Goal: Information Seeking & Learning: Compare options

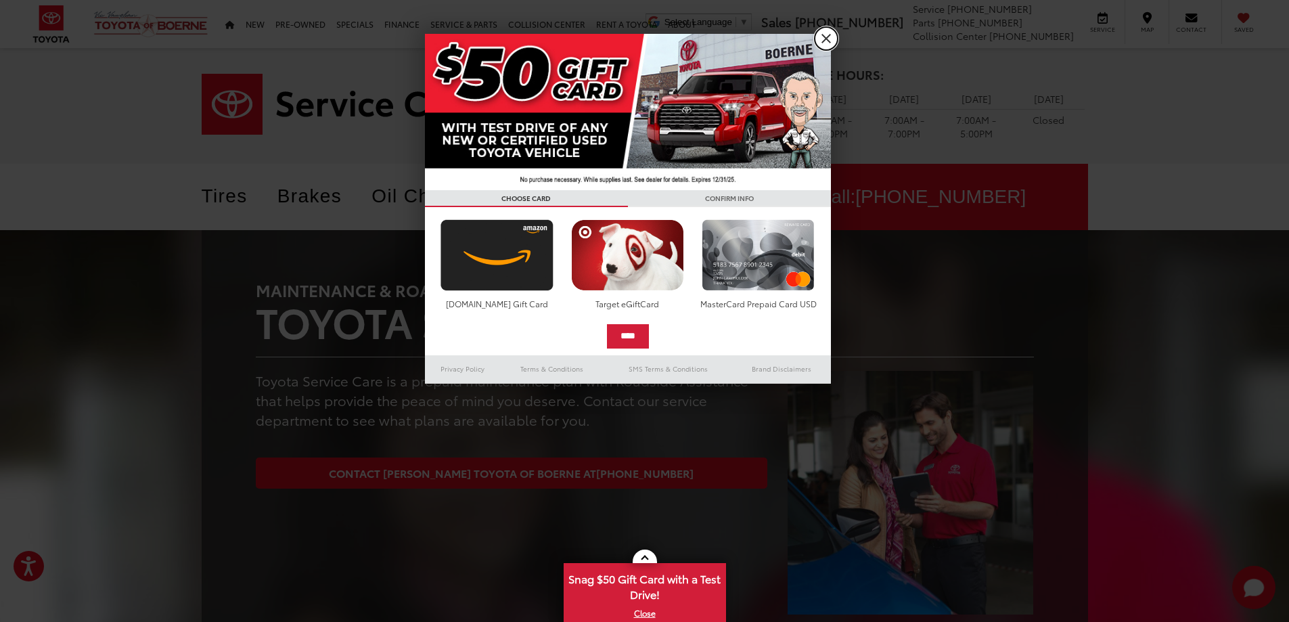
click at [821, 31] on link "X" at bounding box center [826, 38] width 23 height 23
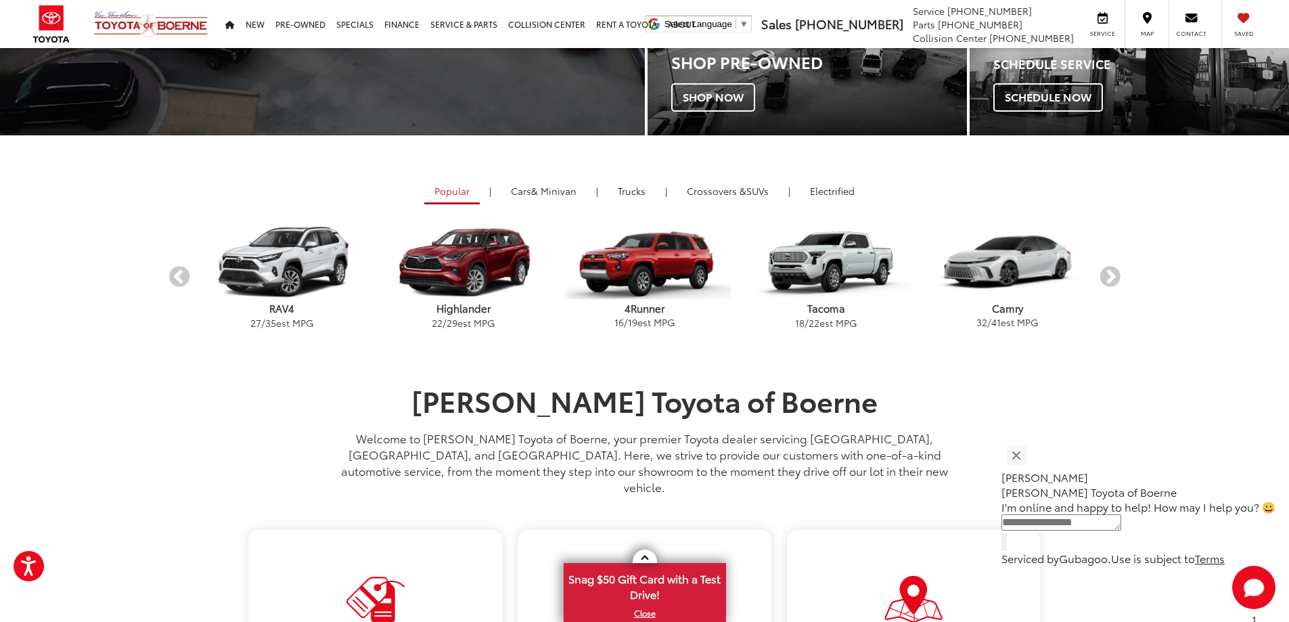
scroll to position [406, 0]
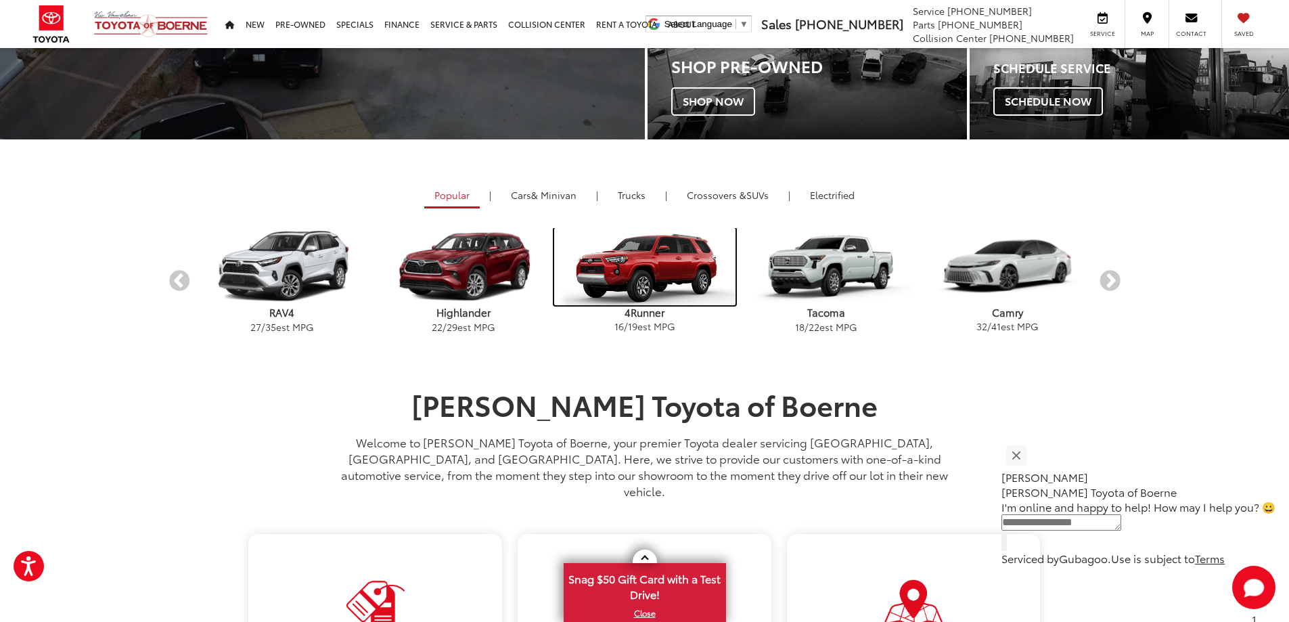
click at [620, 262] on img "carousel" at bounding box center [644, 266] width 181 height 77
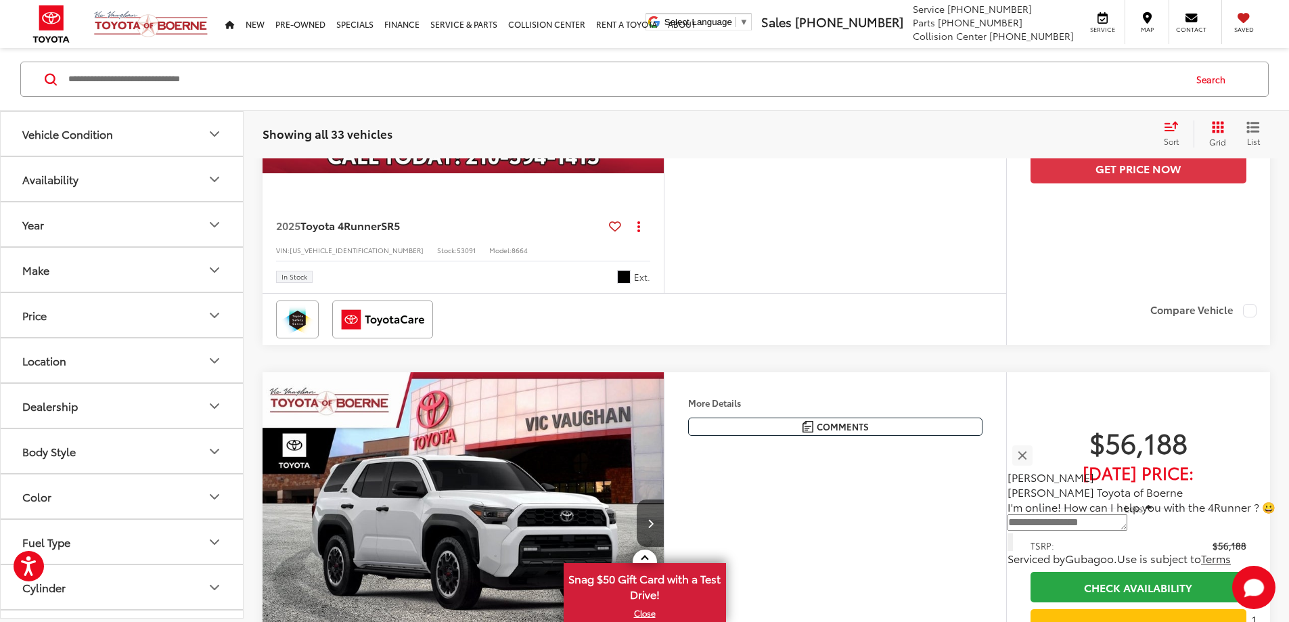
scroll to position [2571, 0]
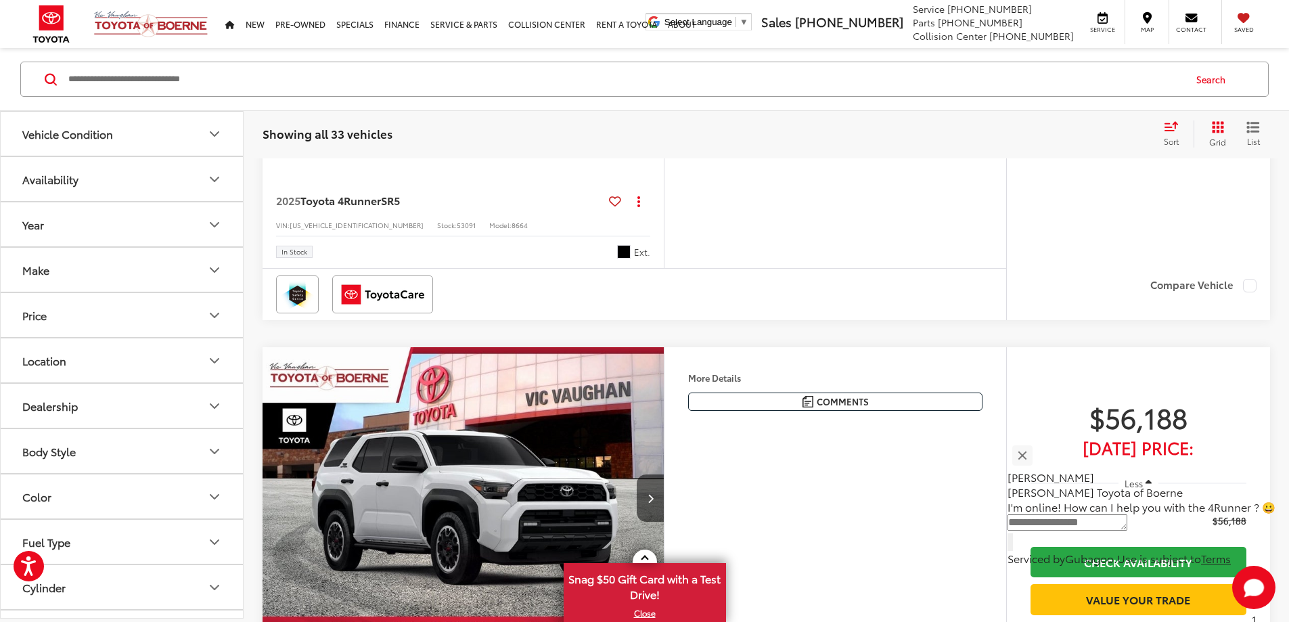
click at [224, 218] on button "Year" at bounding box center [123, 224] width 244 height 44
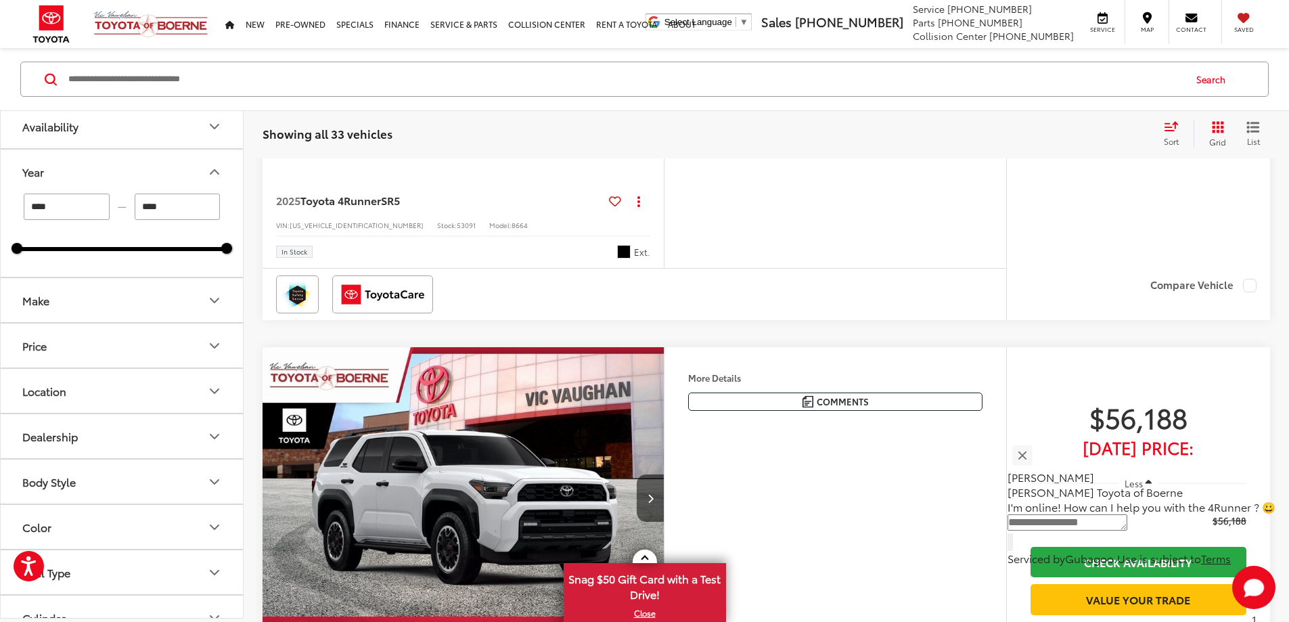
scroll to position [68, 0]
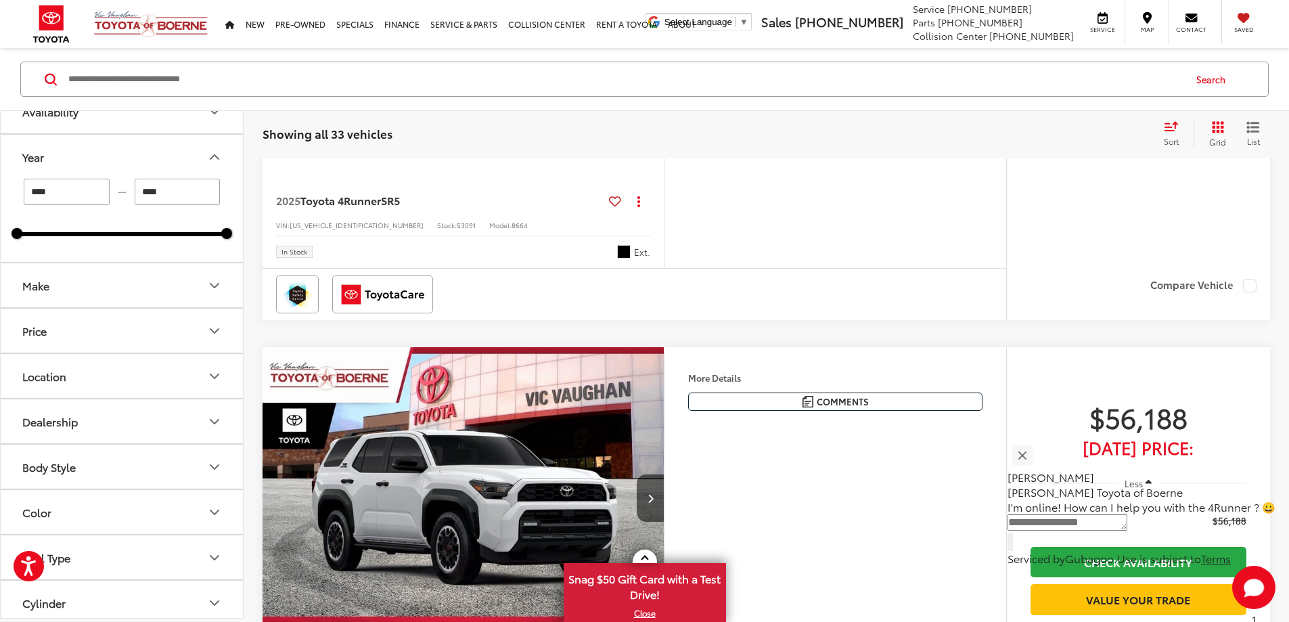
click at [205, 283] on button "Make" at bounding box center [123, 285] width 244 height 44
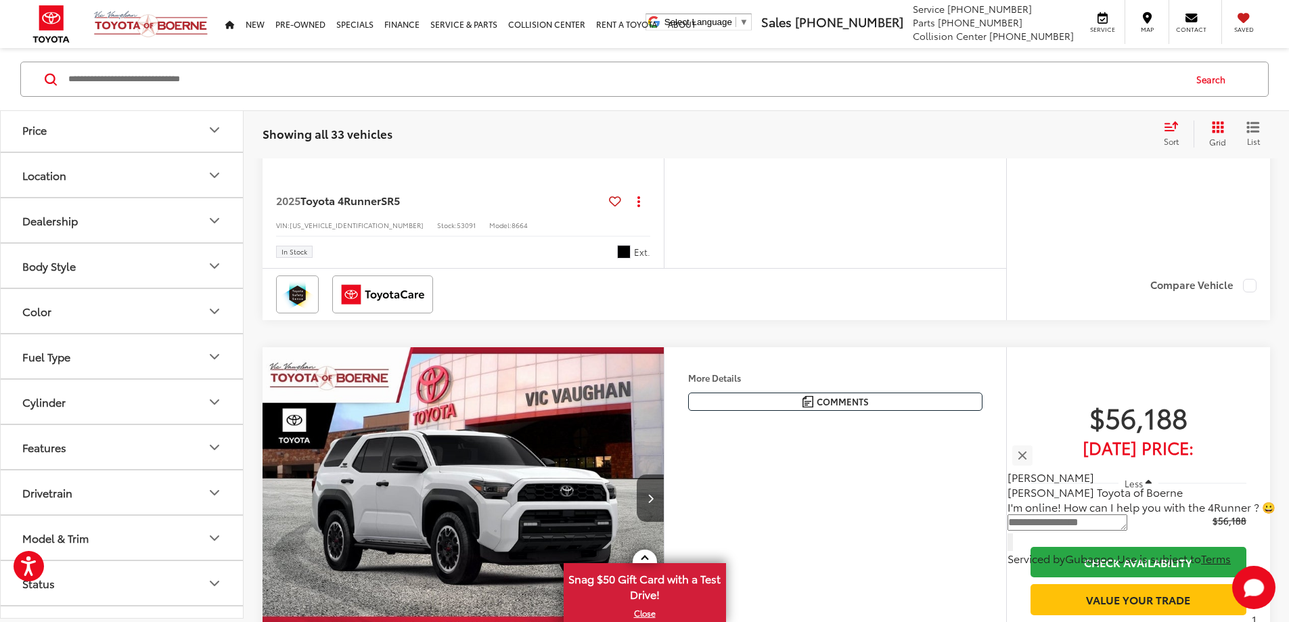
scroll to position [338, 0]
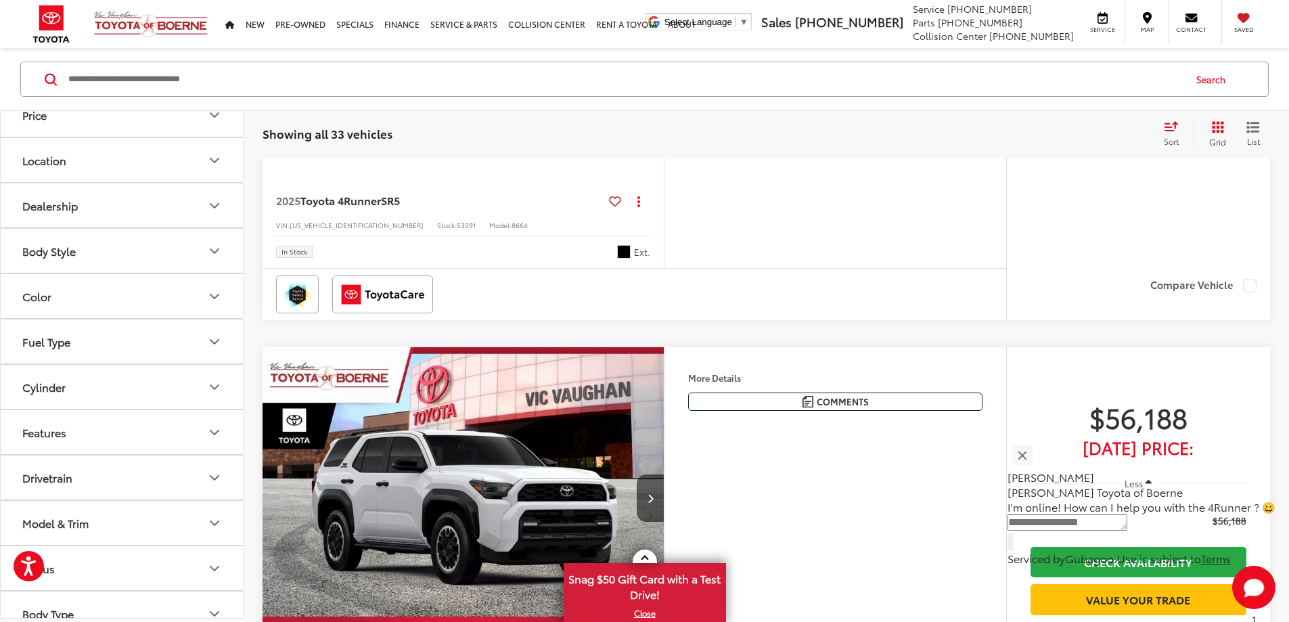
click at [229, 273] on button "Body Style" at bounding box center [123, 251] width 244 height 44
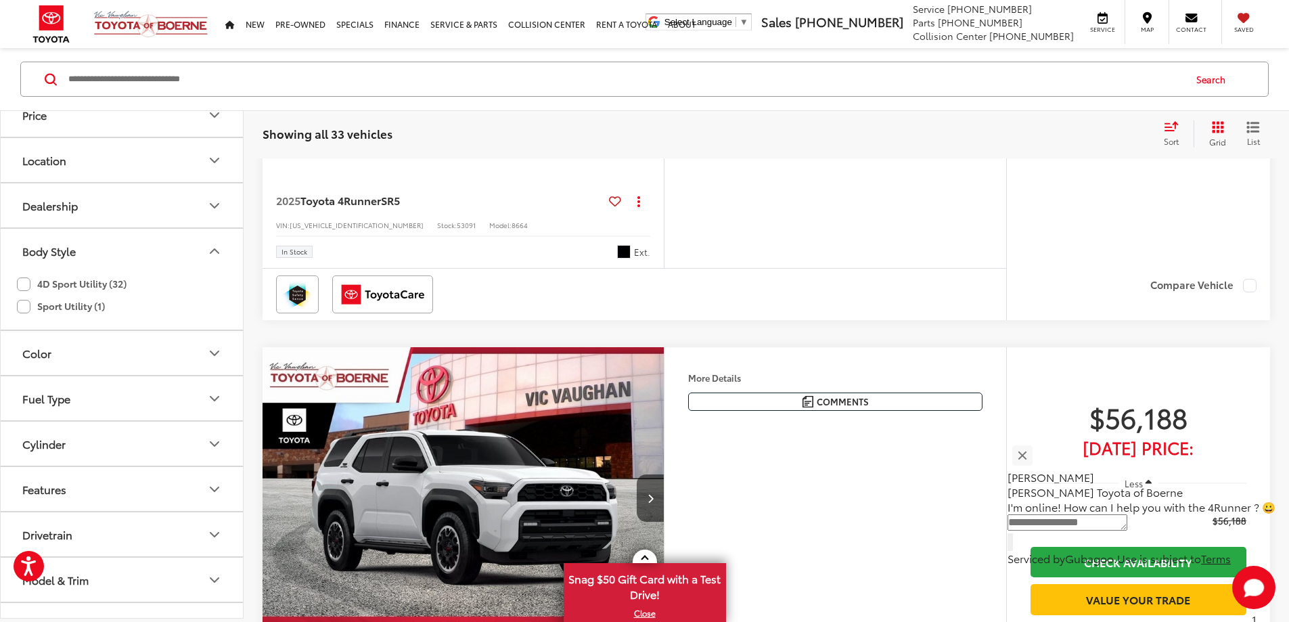
click at [23, 295] on label "4D Sport Utility (32)" at bounding box center [72, 284] width 110 height 22
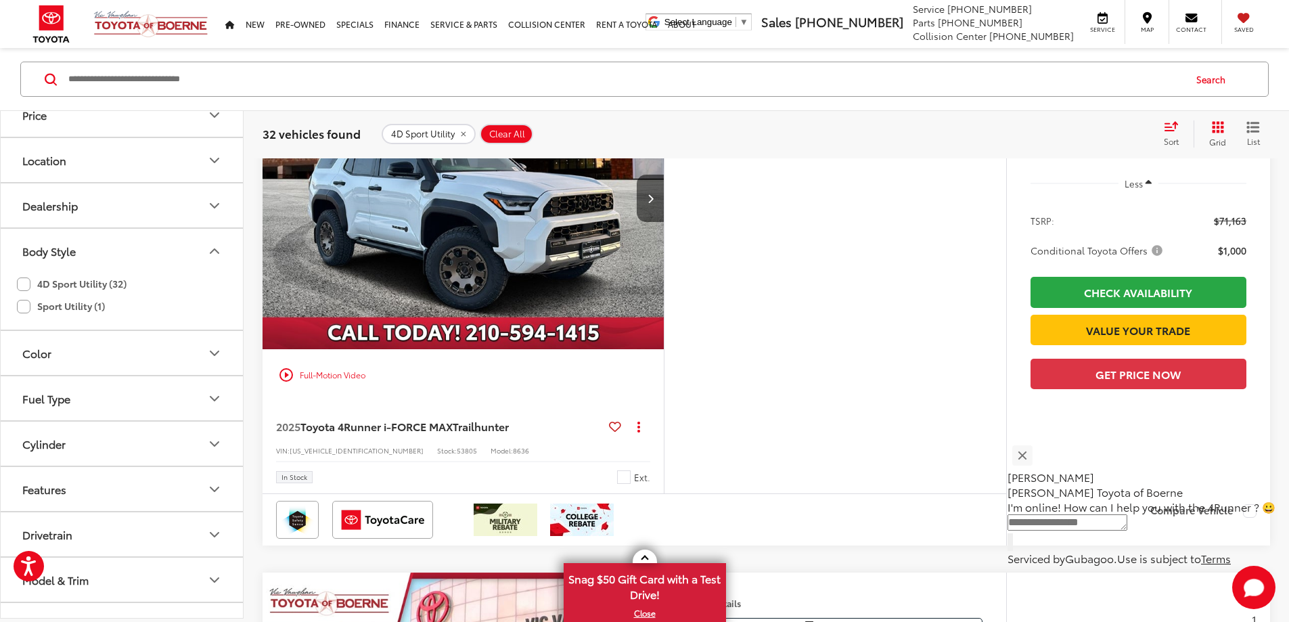
scroll to position [852, 0]
